Goal: Task Accomplishment & Management: Complete application form

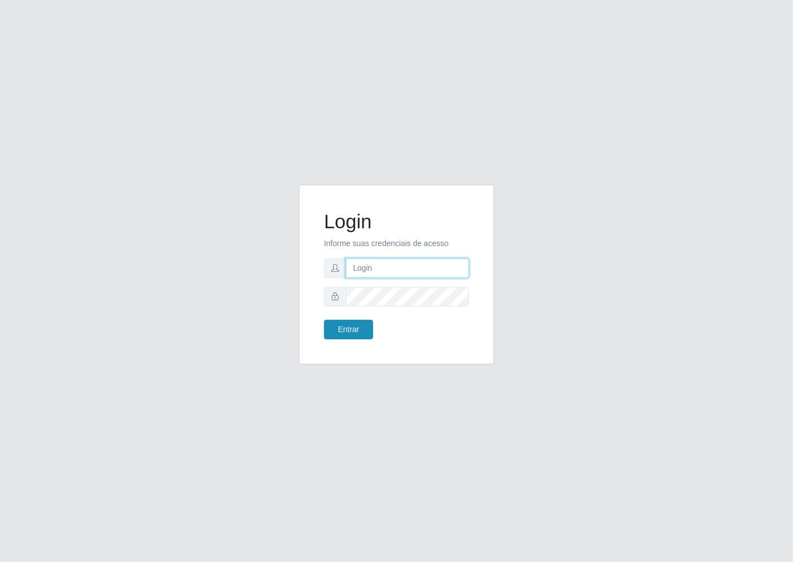
type input "janaina@iwof"
click at [360, 333] on button "Entrar" at bounding box center [348, 330] width 49 height 20
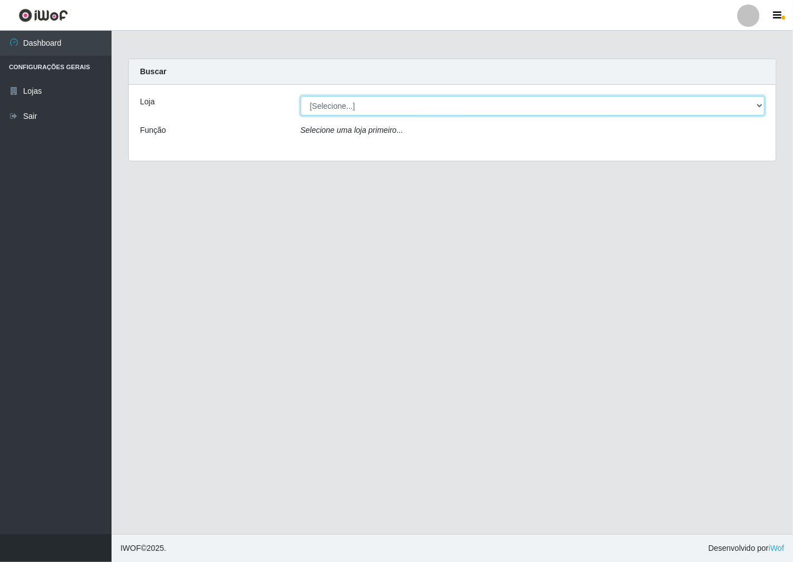
click at [758, 104] on select "[Selecione...] Minimercado Filezão" at bounding box center [533, 106] width 465 height 20
select select "204"
click at [301, 96] on select "[Selecione...] Minimercado Filezão" at bounding box center [533, 106] width 465 height 20
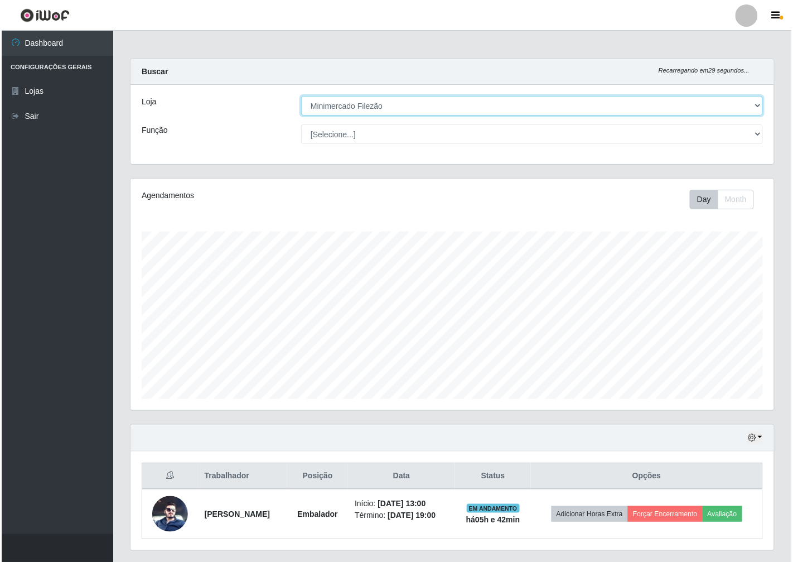
scroll to position [231, 644]
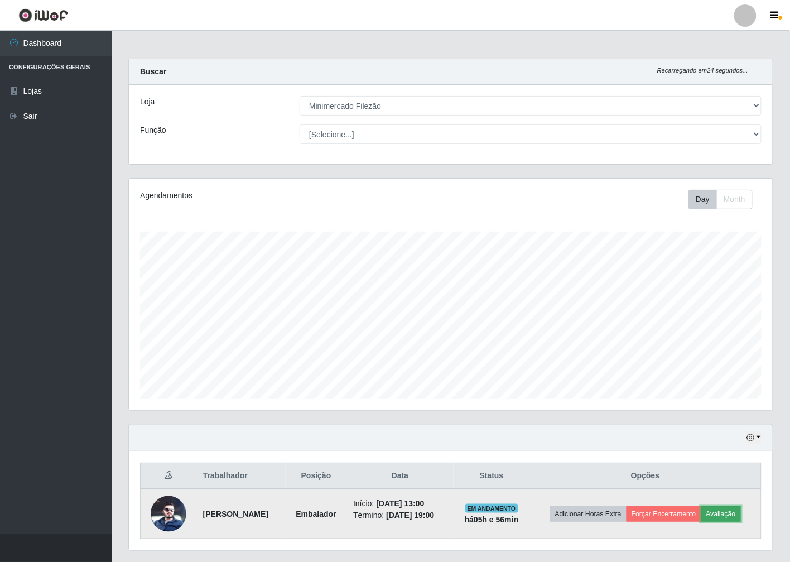
click at [728, 511] on button "Avaliação" at bounding box center [721, 514] width 40 height 16
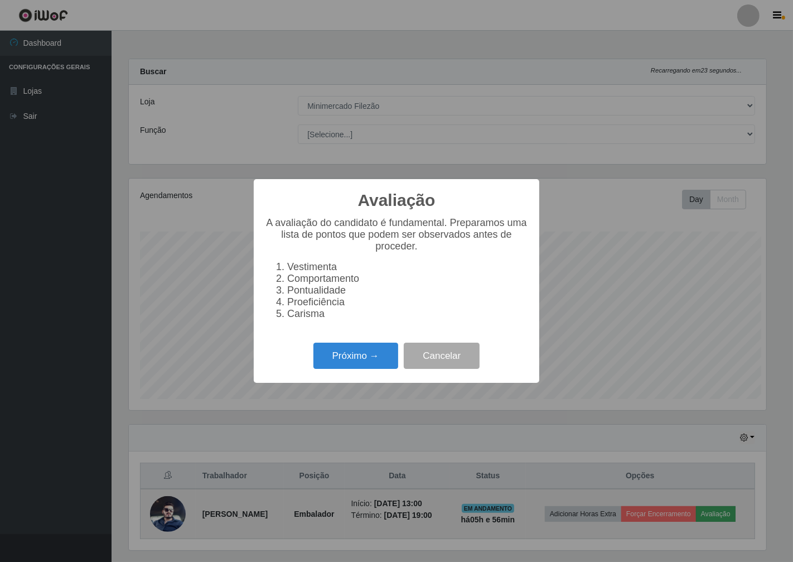
scroll to position [231, 637]
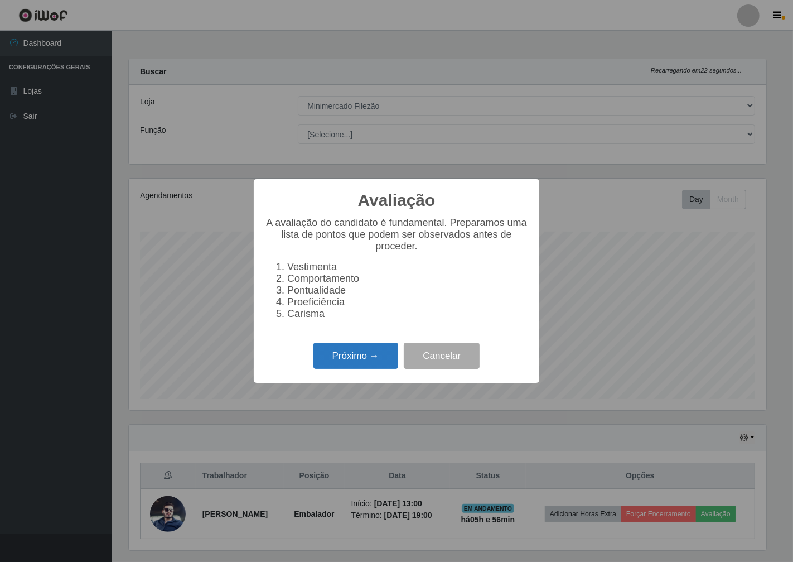
click at [325, 360] on button "Próximo →" at bounding box center [356, 356] width 85 height 26
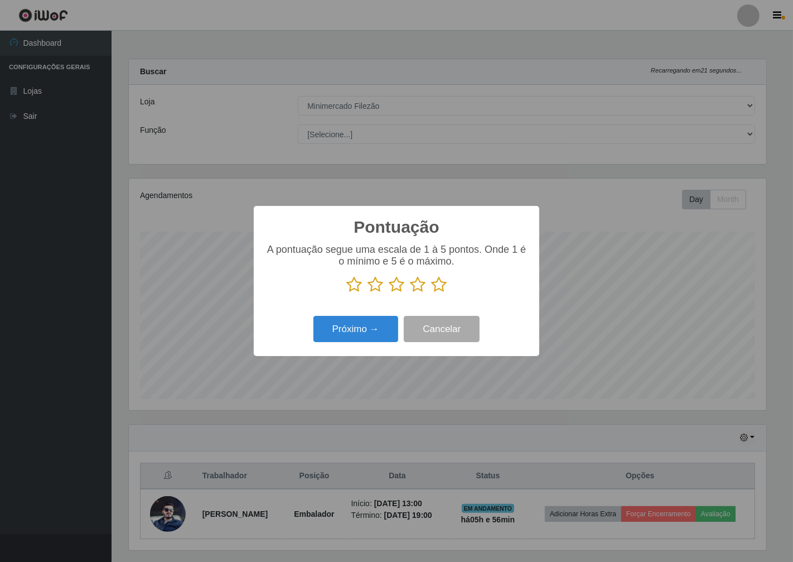
scroll to position [557696, 557290]
click at [398, 286] on icon at bounding box center [397, 284] width 16 height 17
click at [389, 293] on input "radio" at bounding box center [389, 293] width 0 height 0
click at [344, 329] on button "Próximo →" at bounding box center [356, 329] width 85 height 26
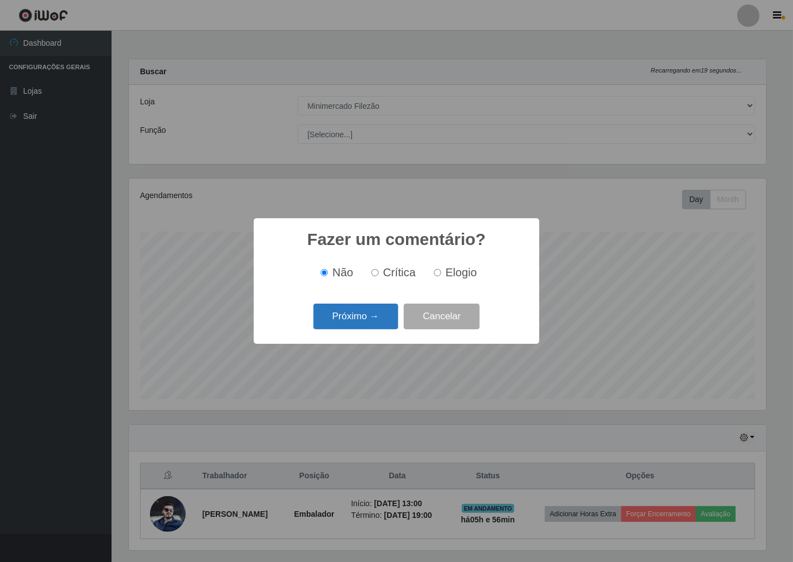
click at [350, 315] on button "Próximo →" at bounding box center [356, 317] width 85 height 26
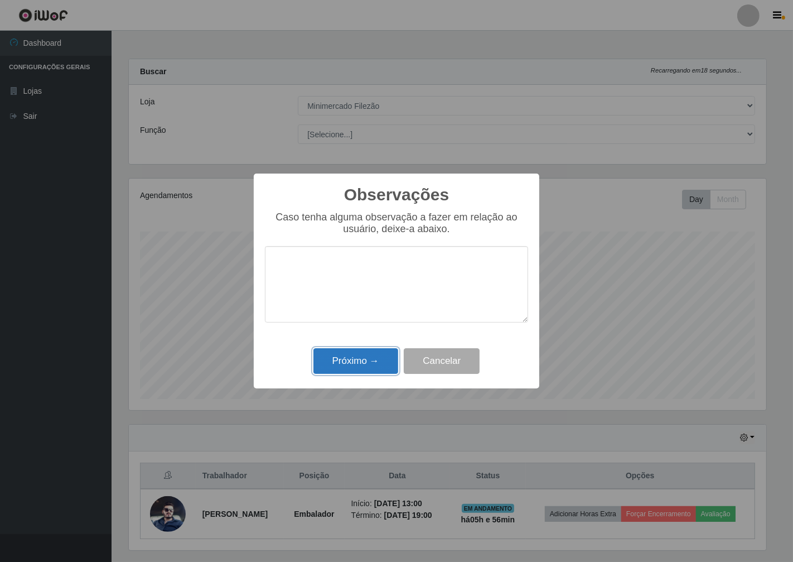
click at [362, 370] on button "Próximo →" at bounding box center [356, 361] width 85 height 26
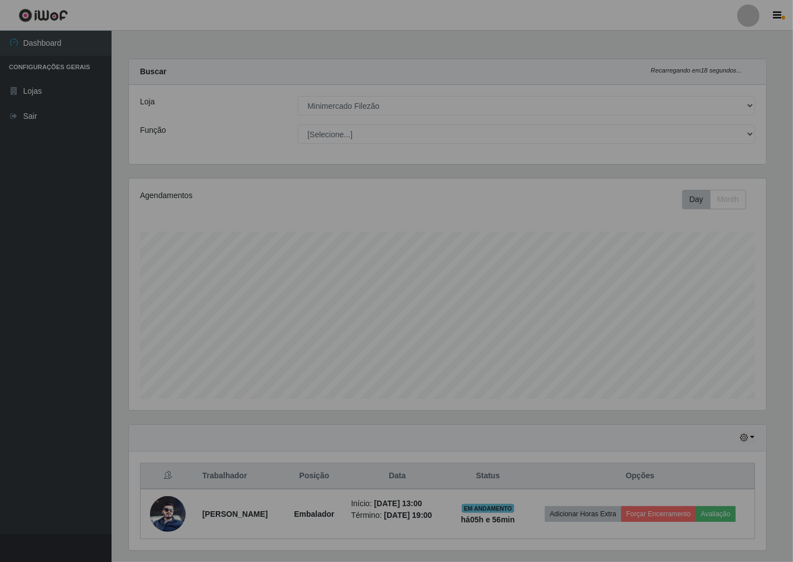
scroll to position [231, 644]
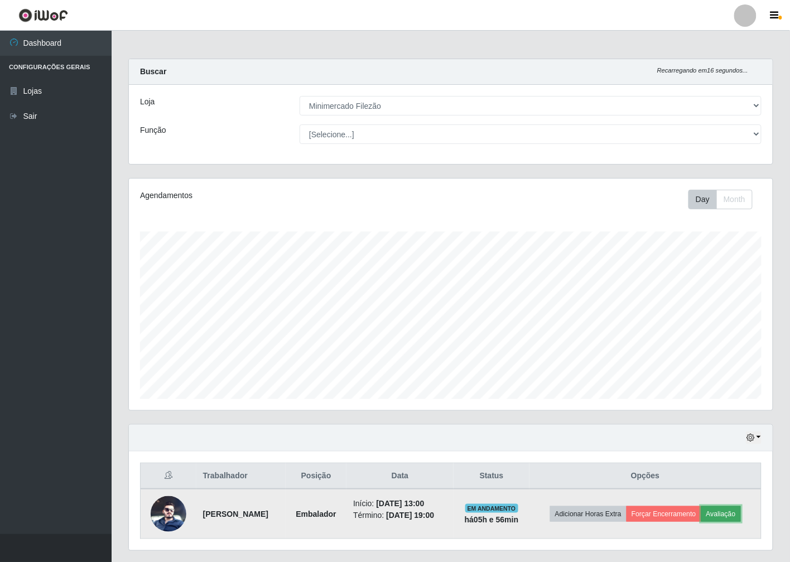
click at [741, 514] on button "Avaliação" at bounding box center [721, 514] width 40 height 16
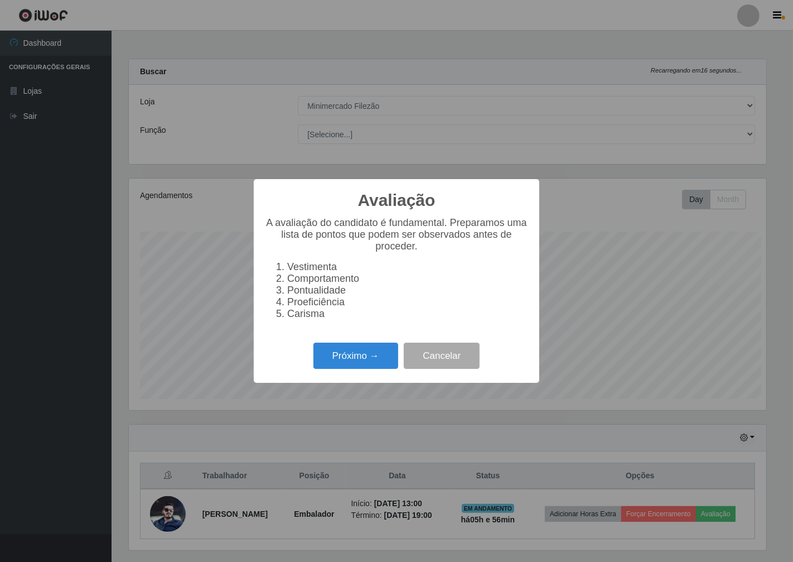
scroll to position [231, 637]
click at [364, 359] on button "Próximo →" at bounding box center [356, 356] width 85 height 26
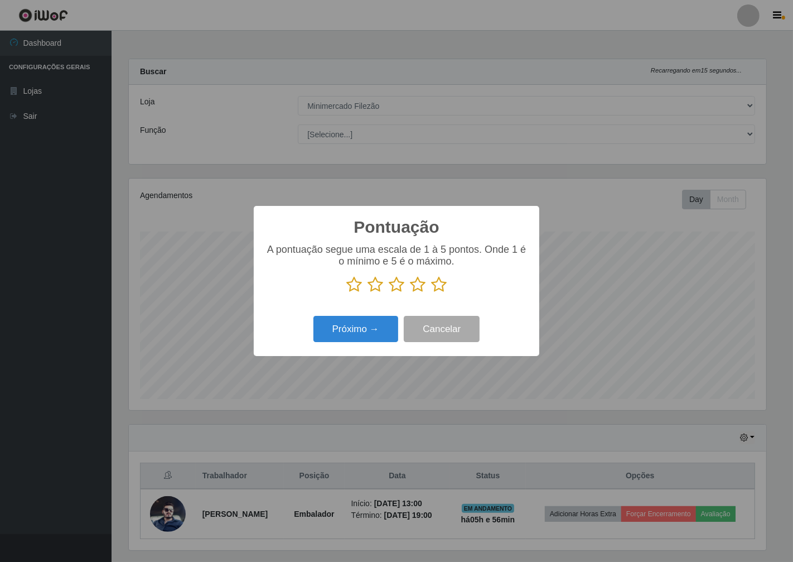
scroll to position [557696, 557290]
drag, startPoint x: 417, startPoint y: 287, endPoint x: 341, endPoint y: 326, distance: 85.1
click at [416, 287] on icon at bounding box center [418, 284] width 16 height 17
click at [410, 293] on input "radio" at bounding box center [410, 293] width 0 height 0
click at [341, 328] on button "Próximo →" at bounding box center [356, 329] width 85 height 26
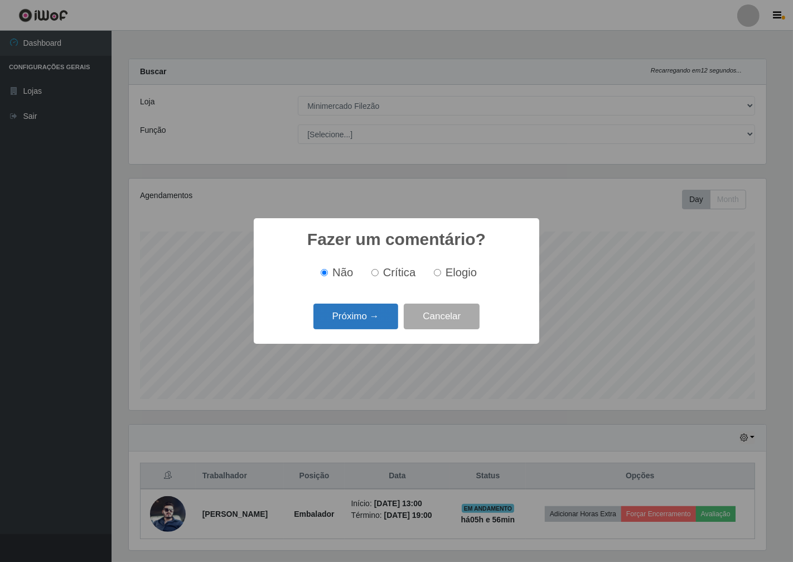
click at [348, 321] on button "Próximo →" at bounding box center [356, 317] width 85 height 26
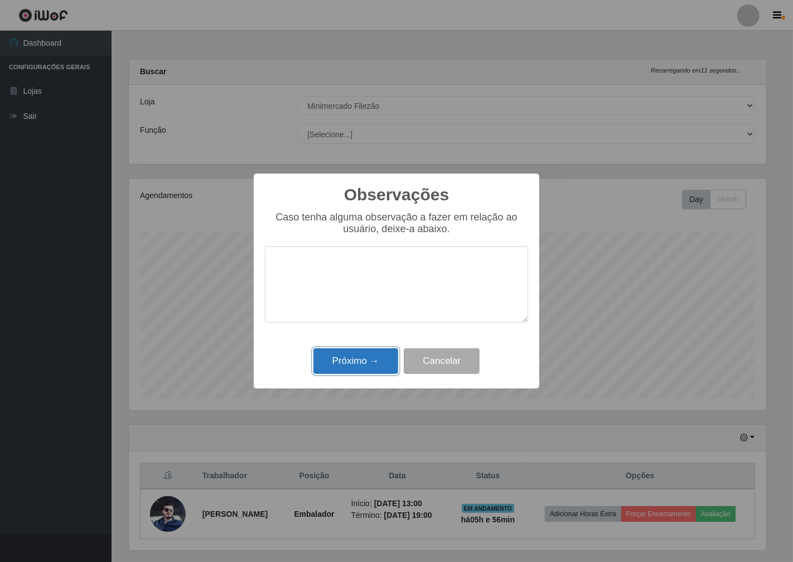
click at [363, 372] on button "Próximo →" at bounding box center [356, 361] width 85 height 26
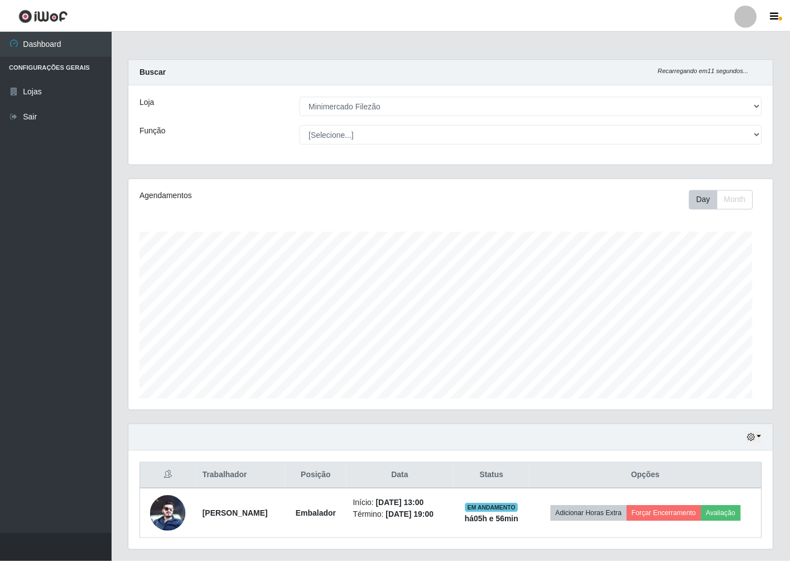
scroll to position [231, 644]
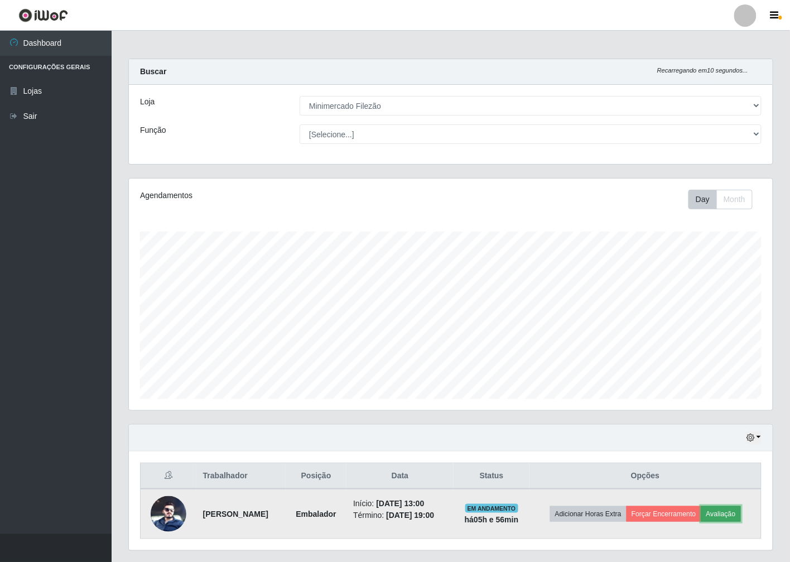
click at [729, 512] on button "Avaliação" at bounding box center [721, 514] width 40 height 16
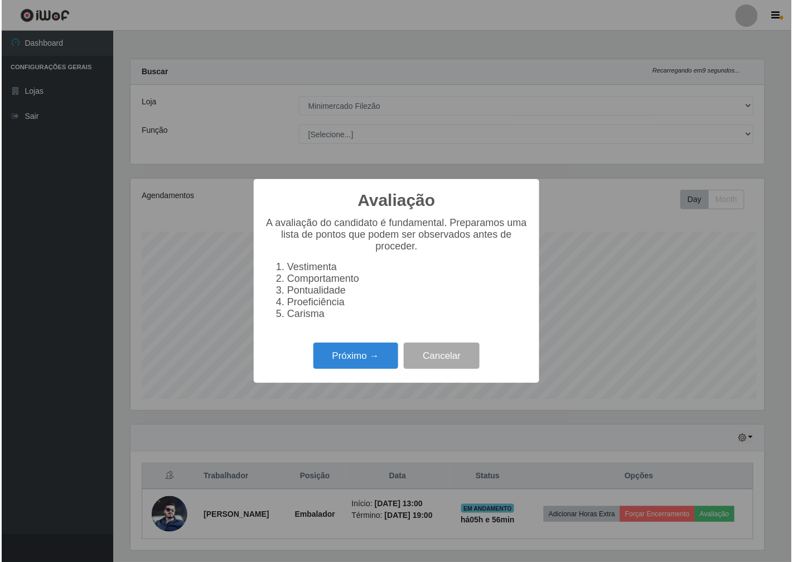
scroll to position [231, 637]
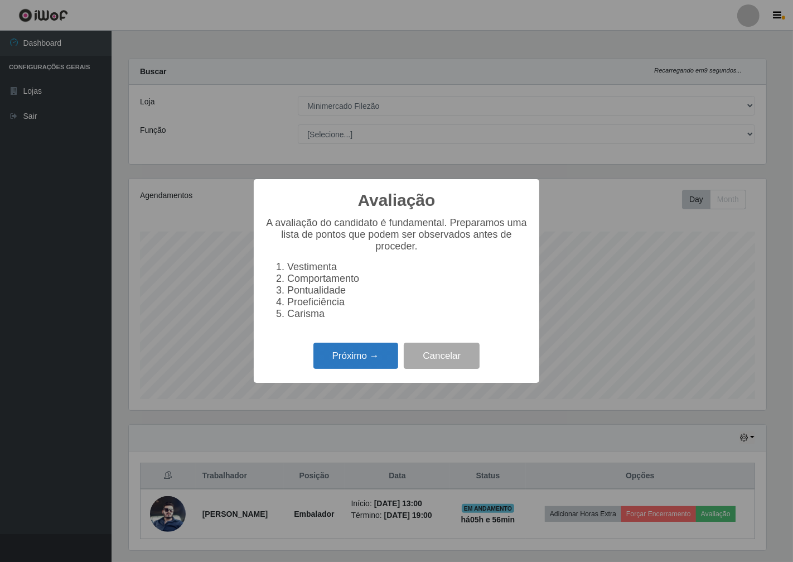
click at [381, 361] on button "Próximo →" at bounding box center [356, 356] width 85 height 26
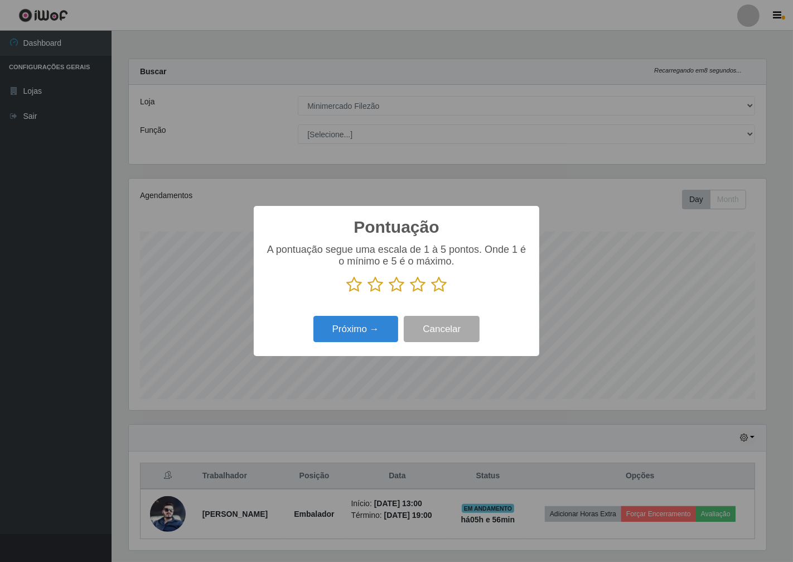
click at [418, 285] on icon at bounding box center [418, 284] width 16 height 17
click at [410, 293] on input "radio" at bounding box center [410, 293] width 0 height 0
click at [370, 328] on button "Próximo →" at bounding box center [356, 329] width 85 height 26
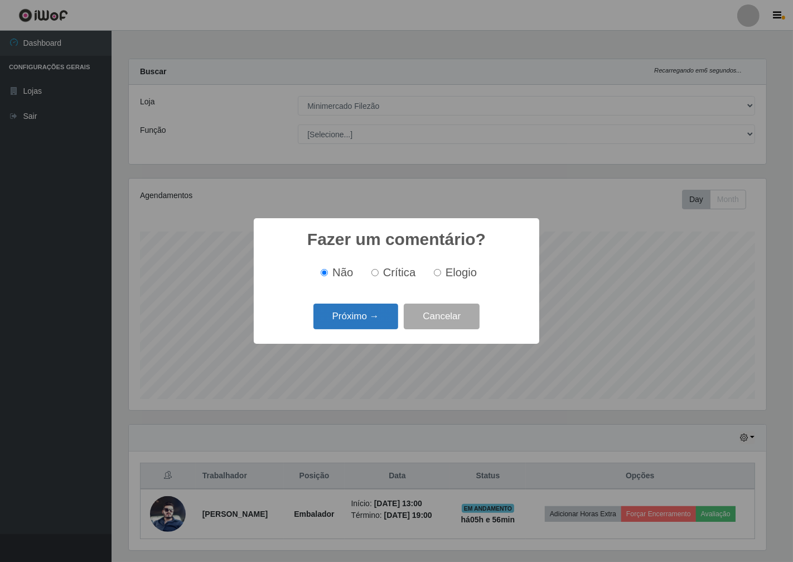
click at [374, 316] on button "Próximo →" at bounding box center [356, 317] width 85 height 26
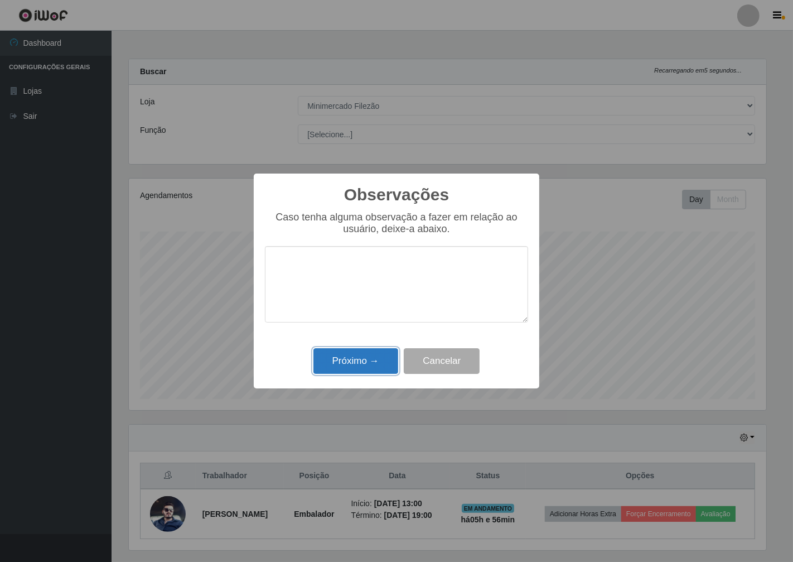
click at [370, 355] on button "Próximo →" at bounding box center [356, 361] width 85 height 26
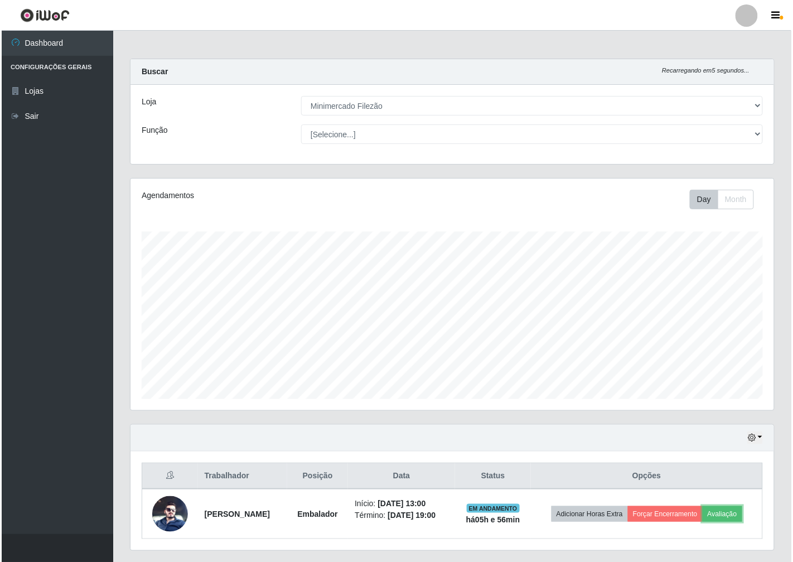
scroll to position [231, 644]
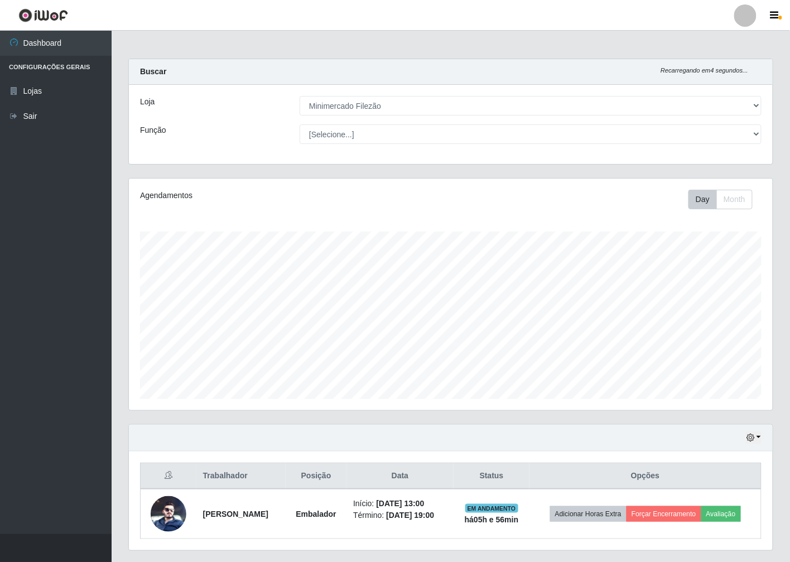
click at [698, 443] on div "Hoje 1 dia 3 dias 1 Semana Não encerrados" at bounding box center [451, 438] width 644 height 27
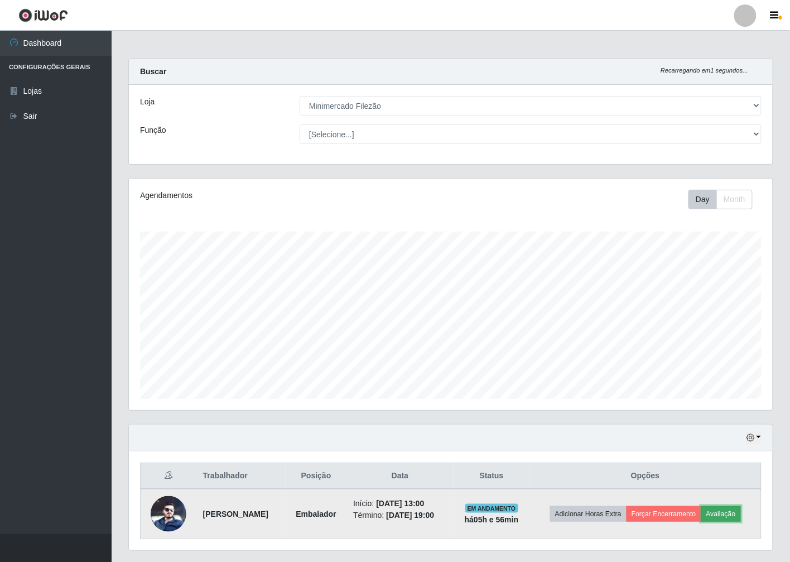
click at [741, 513] on button "Avaliação" at bounding box center [721, 514] width 40 height 16
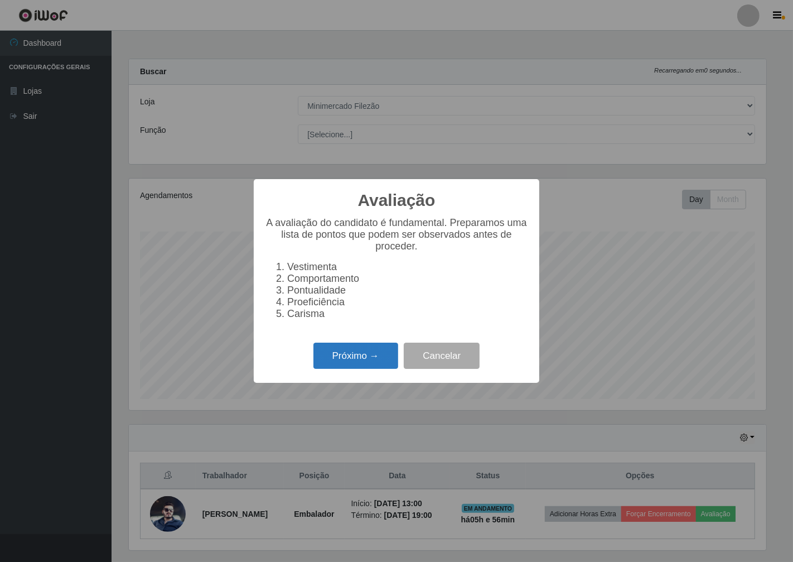
click at [353, 366] on button "Próximo →" at bounding box center [356, 356] width 85 height 26
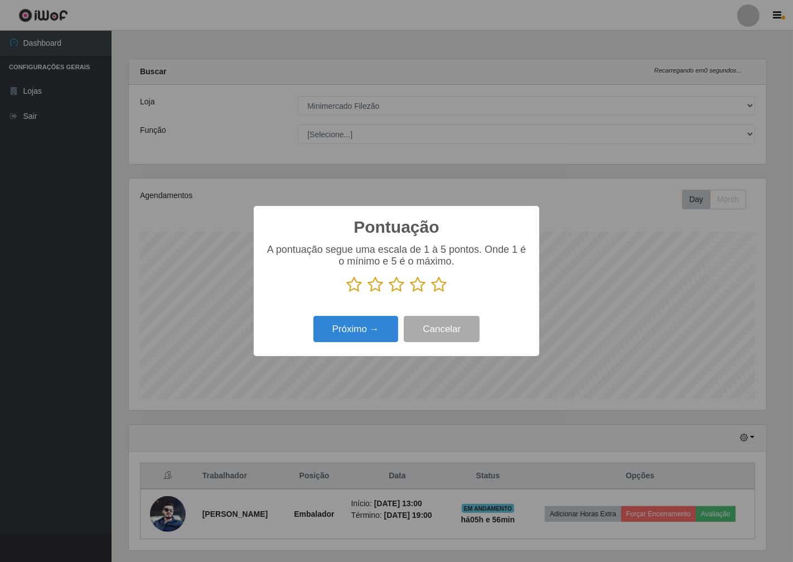
scroll to position [557696, 557290]
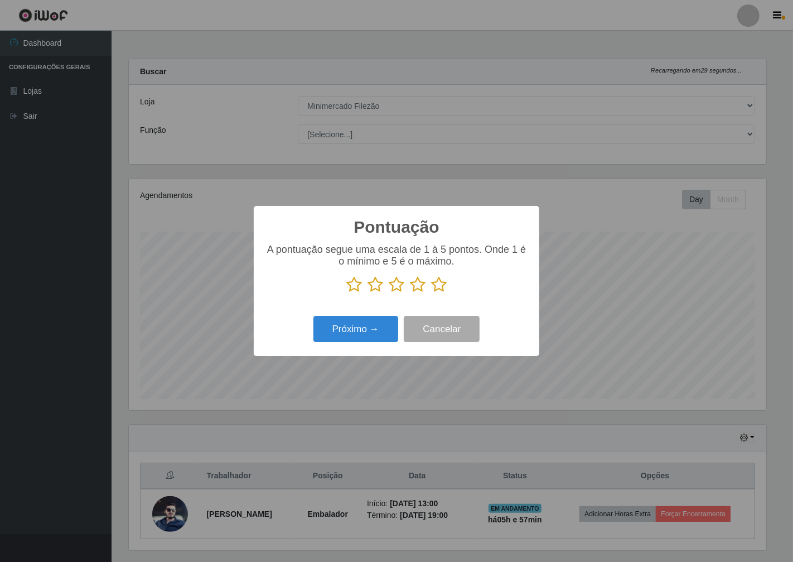
click at [417, 281] on icon at bounding box center [418, 284] width 16 height 17
click at [410, 293] on input "radio" at bounding box center [410, 293] width 0 height 0
click at [360, 342] on button "Próximo →" at bounding box center [356, 329] width 85 height 26
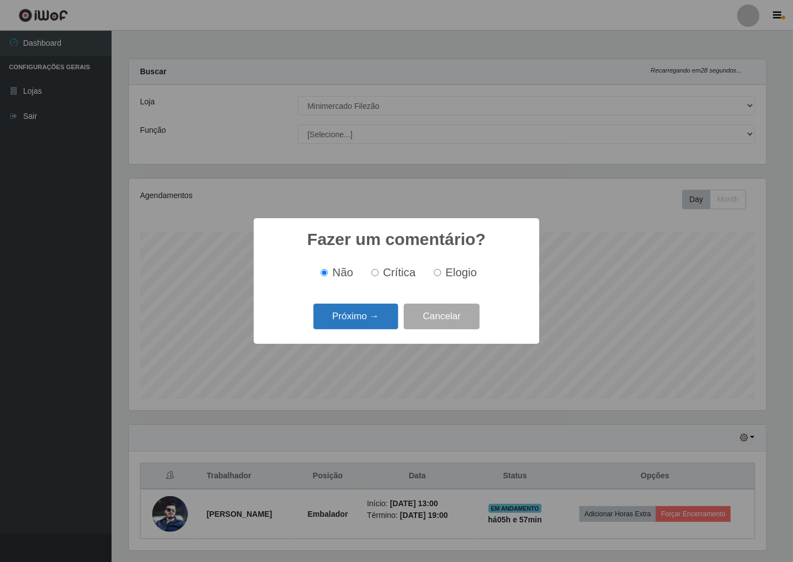
click at [370, 320] on button "Próximo →" at bounding box center [356, 317] width 85 height 26
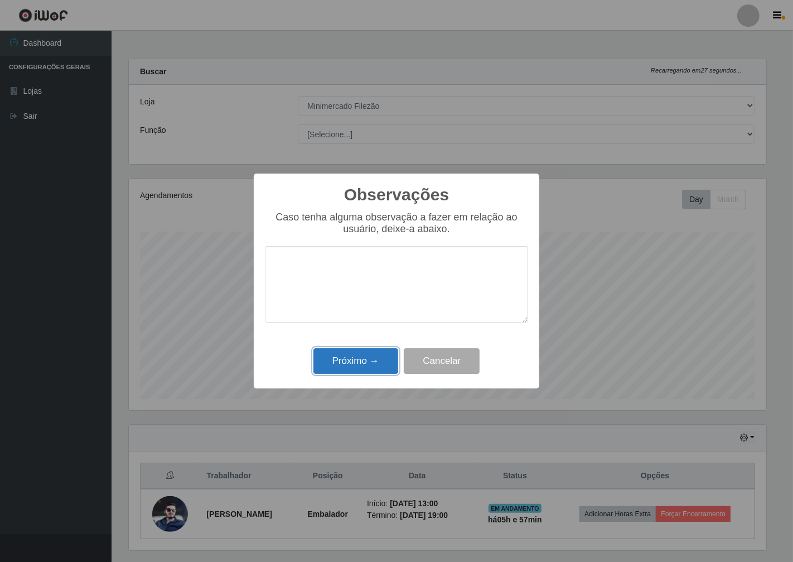
click at [376, 350] on button "Próximo →" at bounding box center [356, 361] width 85 height 26
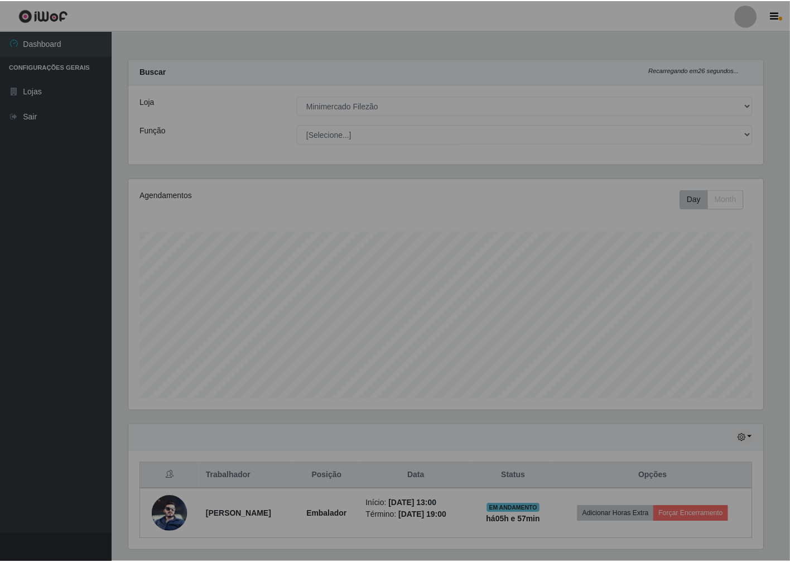
scroll to position [231, 644]
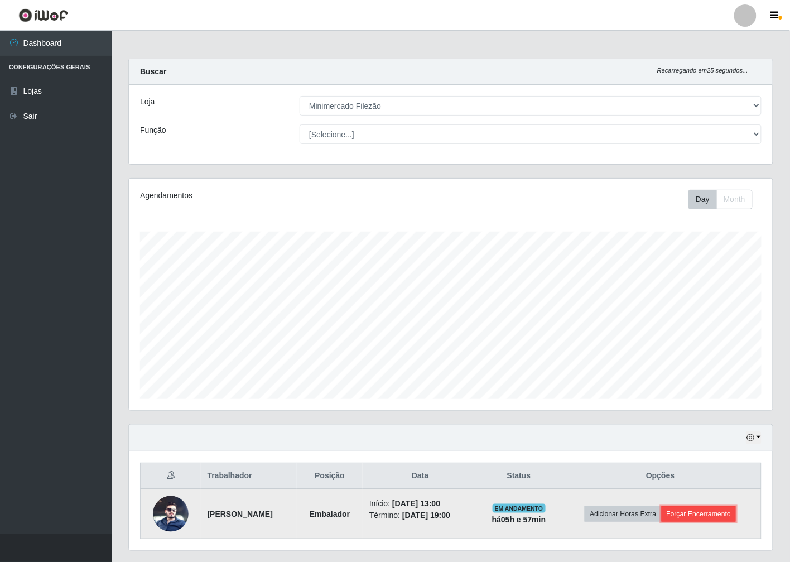
click at [710, 509] on button "Forçar Encerramento" at bounding box center [699, 514] width 75 height 16
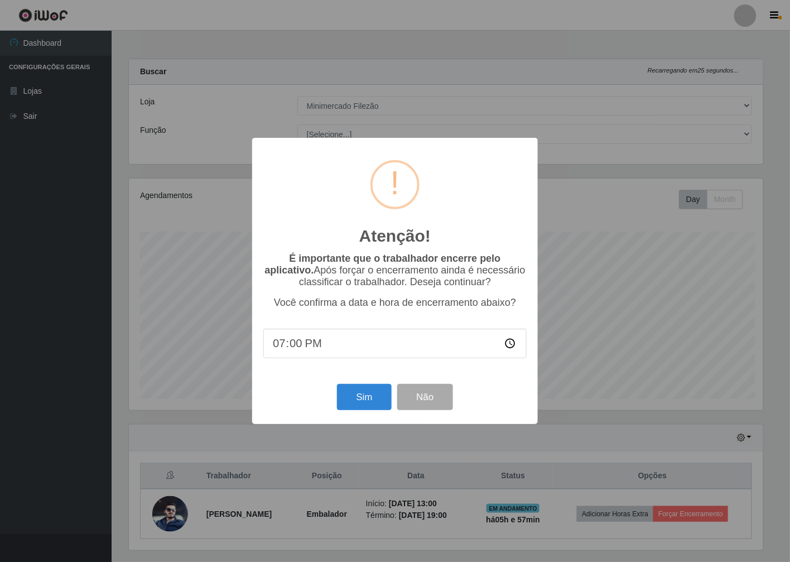
scroll to position [231, 637]
click at [367, 405] on button "Sim" at bounding box center [366, 397] width 54 height 26
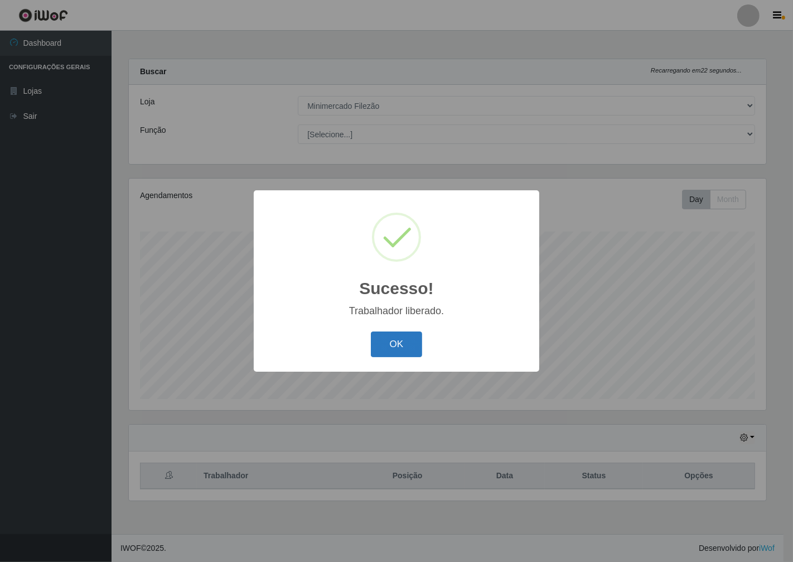
drag, startPoint x: 401, startPoint y: 346, endPoint x: 406, endPoint y: 343, distance: 6.8
click at [403, 346] on button "OK" at bounding box center [397, 344] width 52 height 26
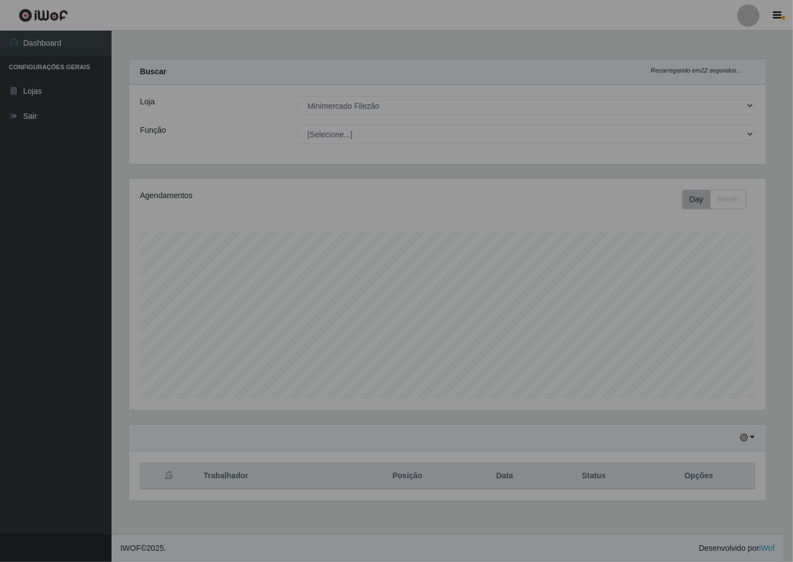
scroll to position [0, 0]
